Goal: Find specific page/section: Locate a particular part of the current website

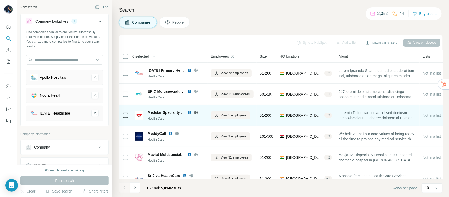
scroll to position [197, 0]
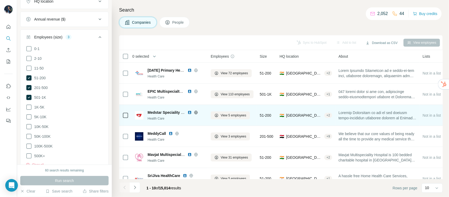
click at [189, 111] on img at bounding box center [189, 112] width 4 height 4
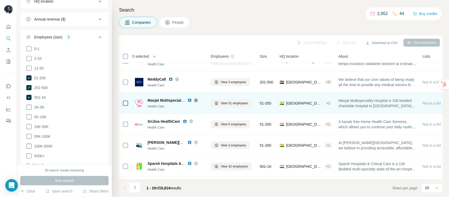
scroll to position [66, 0]
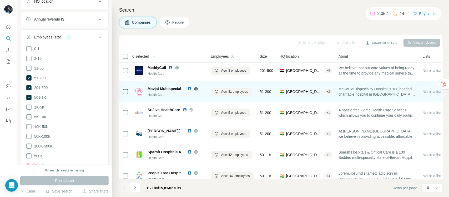
click at [189, 87] on img at bounding box center [189, 88] width 4 height 4
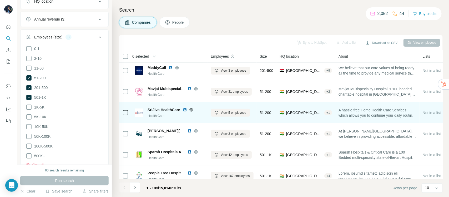
click at [184, 109] on img at bounding box center [185, 110] width 4 height 4
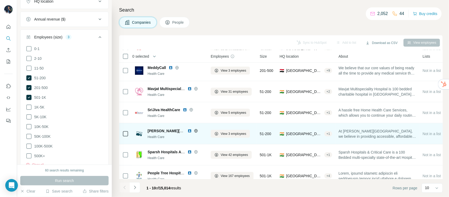
click at [190, 129] on img at bounding box center [189, 131] width 4 height 4
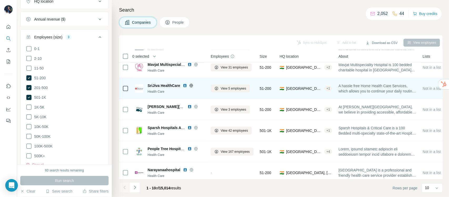
scroll to position [97, 0]
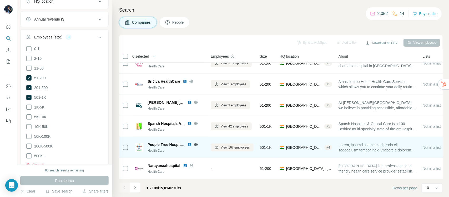
click at [189, 142] on img at bounding box center [189, 144] width 4 height 4
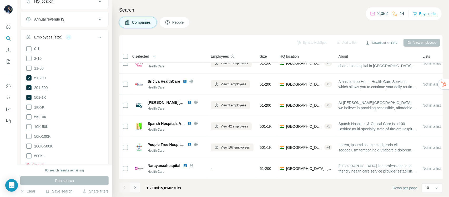
click at [136, 189] on icon "Navigate to next page" at bounding box center [134, 187] width 5 height 5
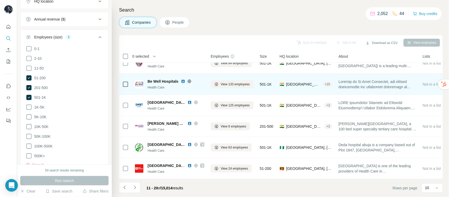
click at [183, 79] on img at bounding box center [183, 81] width 4 height 4
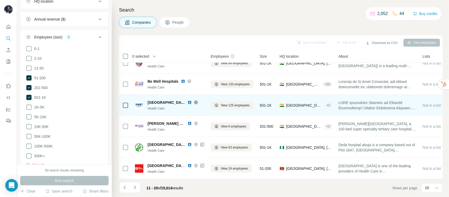
click at [187, 100] on img at bounding box center [189, 102] width 4 height 4
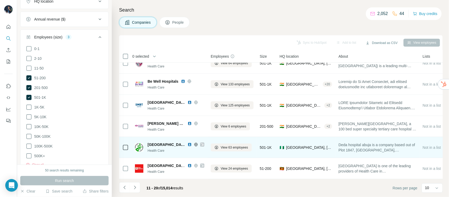
click at [187, 142] on img at bounding box center [189, 144] width 4 height 4
